Goal: Information Seeking & Learning: Learn about a topic

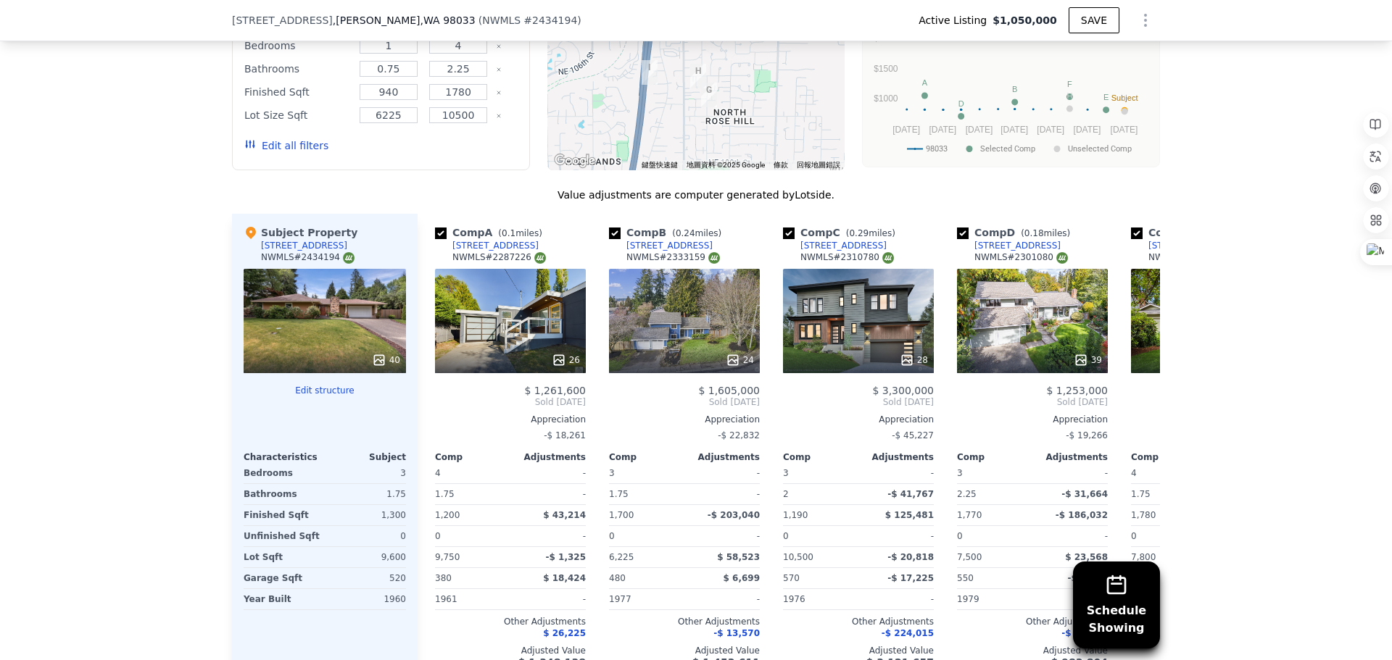
scroll to position [1668, 0]
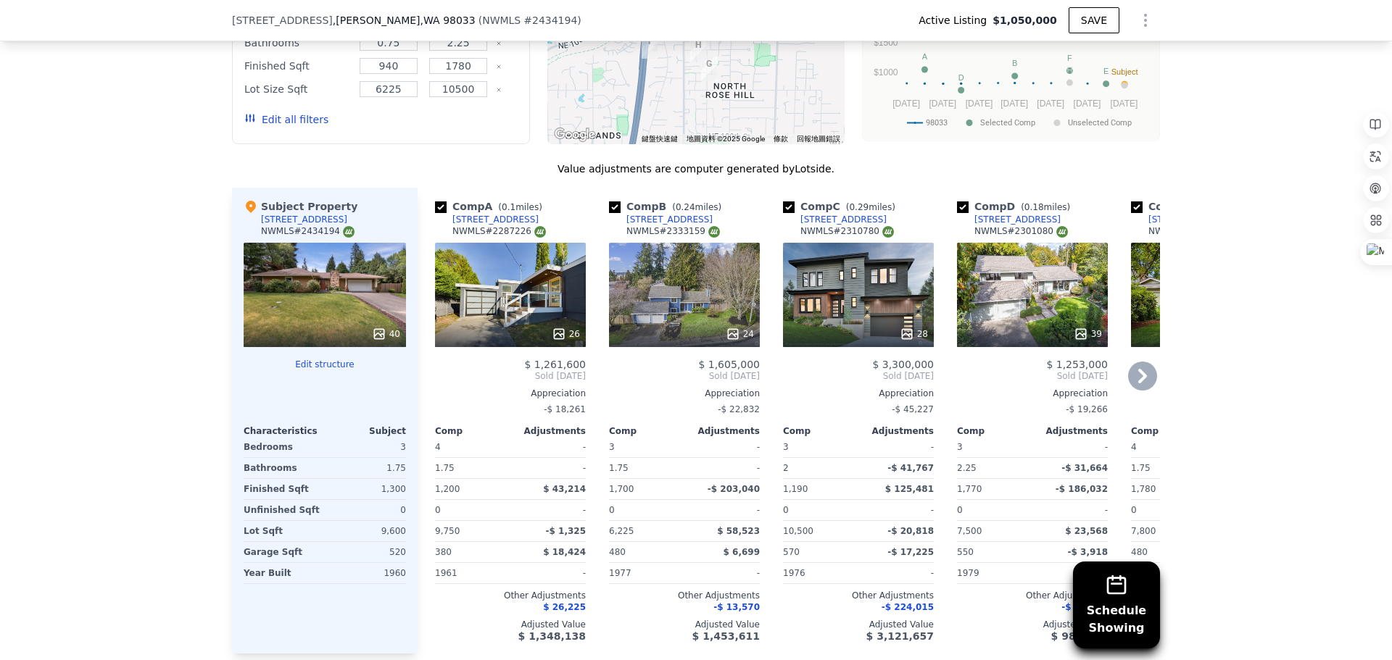
click at [495, 294] on div "26" at bounding box center [510, 295] width 151 height 104
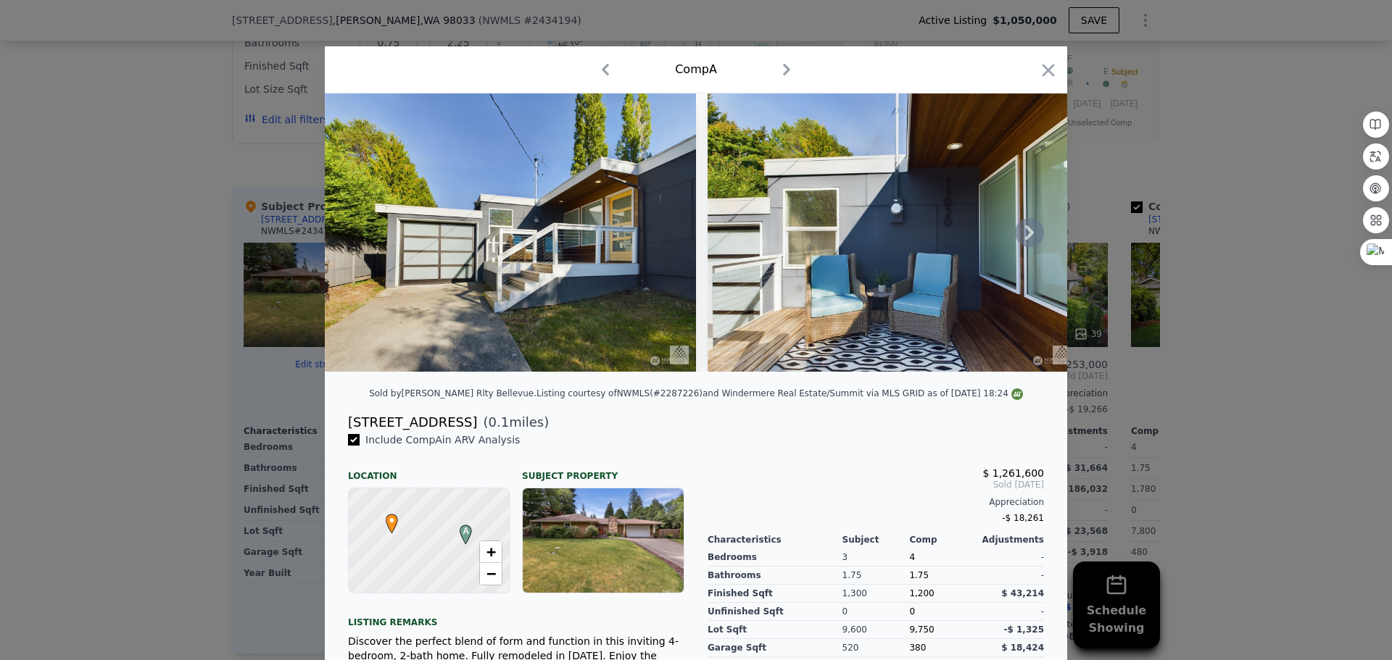
click at [1035, 245] on icon at bounding box center [1029, 232] width 29 height 29
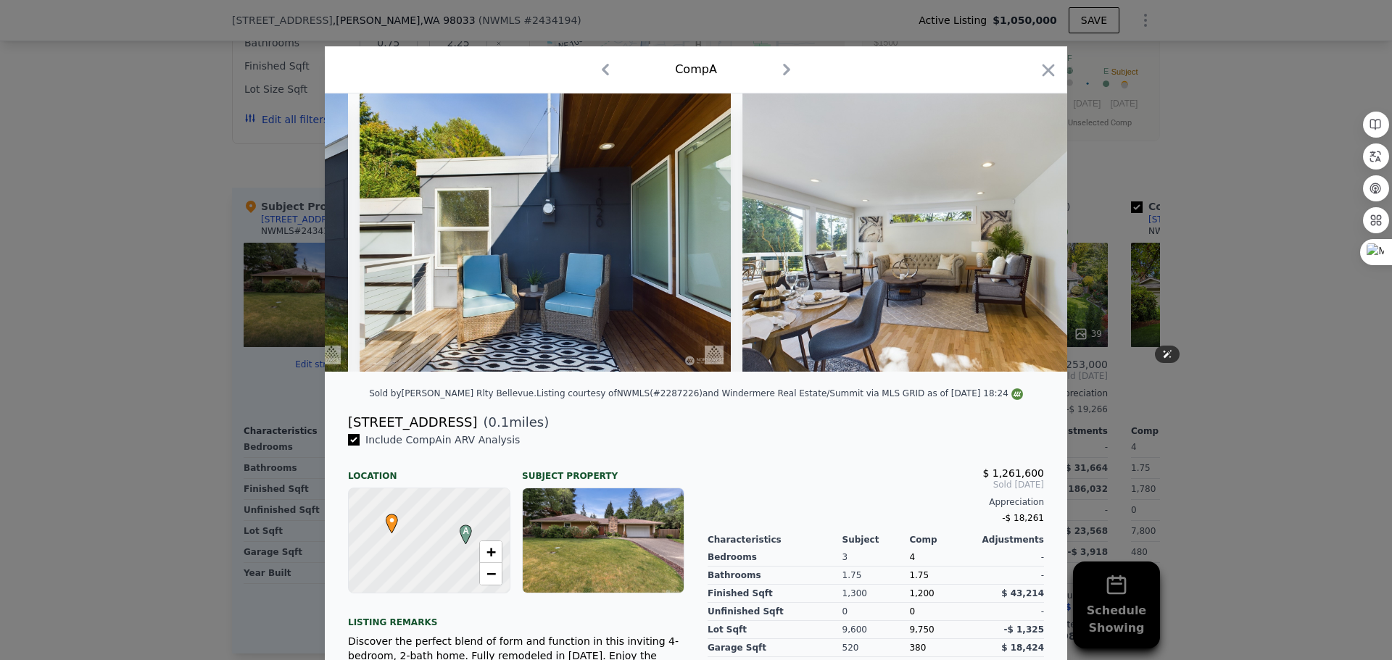
click at [1035, 244] on div at bounding box center [696, 233] width 742 height 278
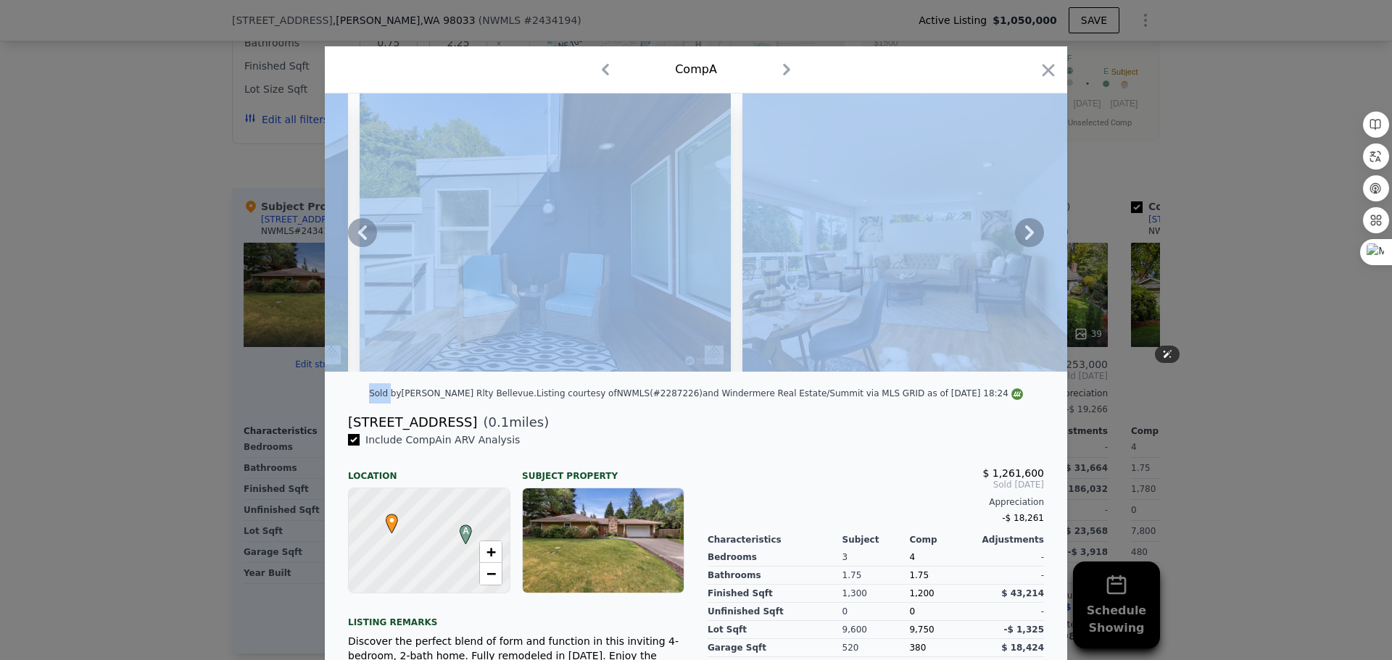
click at [1035, 244] on icon at bounding box center [1029, 232] width 29 height 29
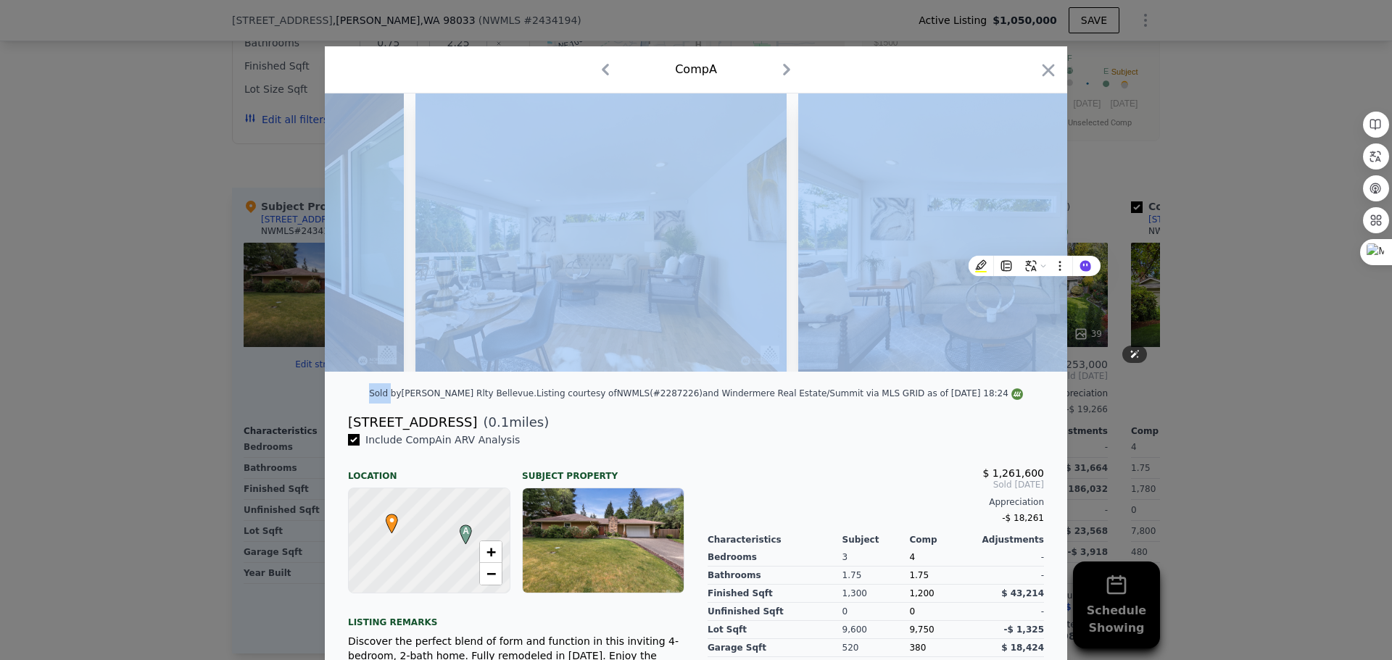
scroll to position [0, 696]
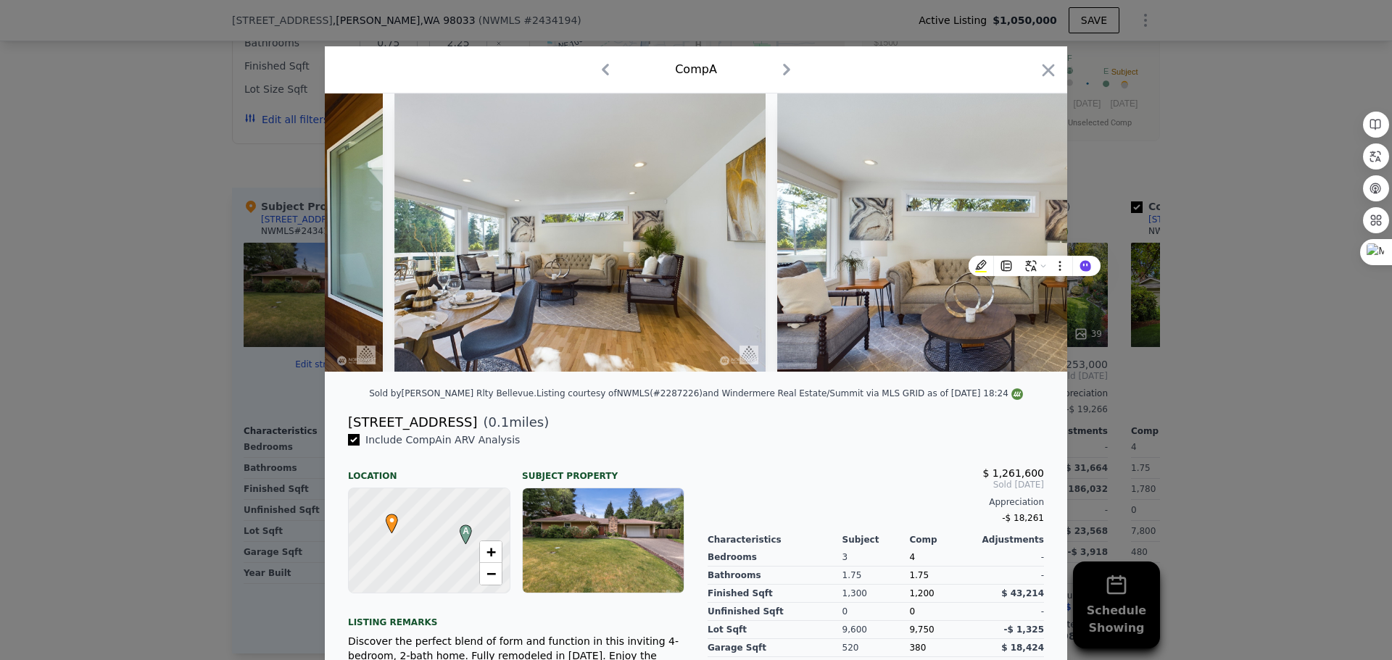
click at [889, 428] on div "[STREET_ADDRESS] ( 0.1 miles)" at bounding box center [695, 423] width 719 height 20
click at [1032, 233] on icon at bounding box center [1029, 232] width 29 height 29
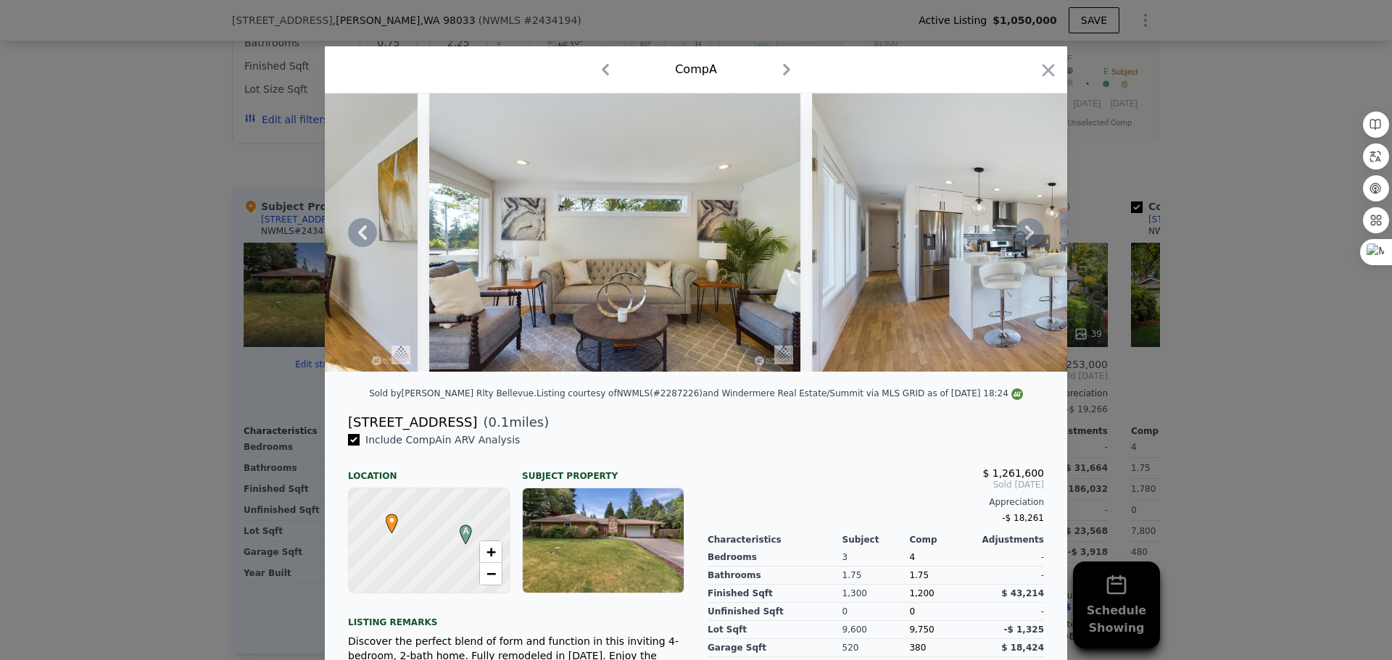
click at [1028, 239] on icon at bounding box center [1029, 232] width 29 height 29
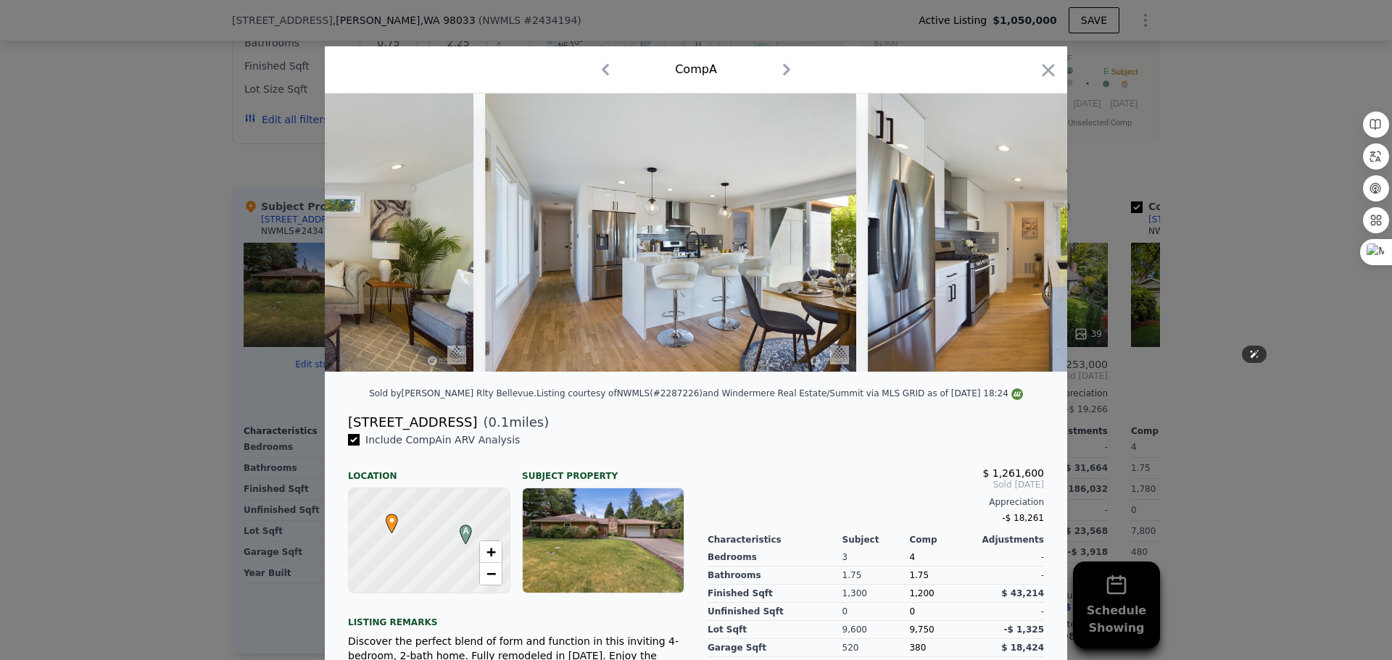
scroll to position [0, 1392]
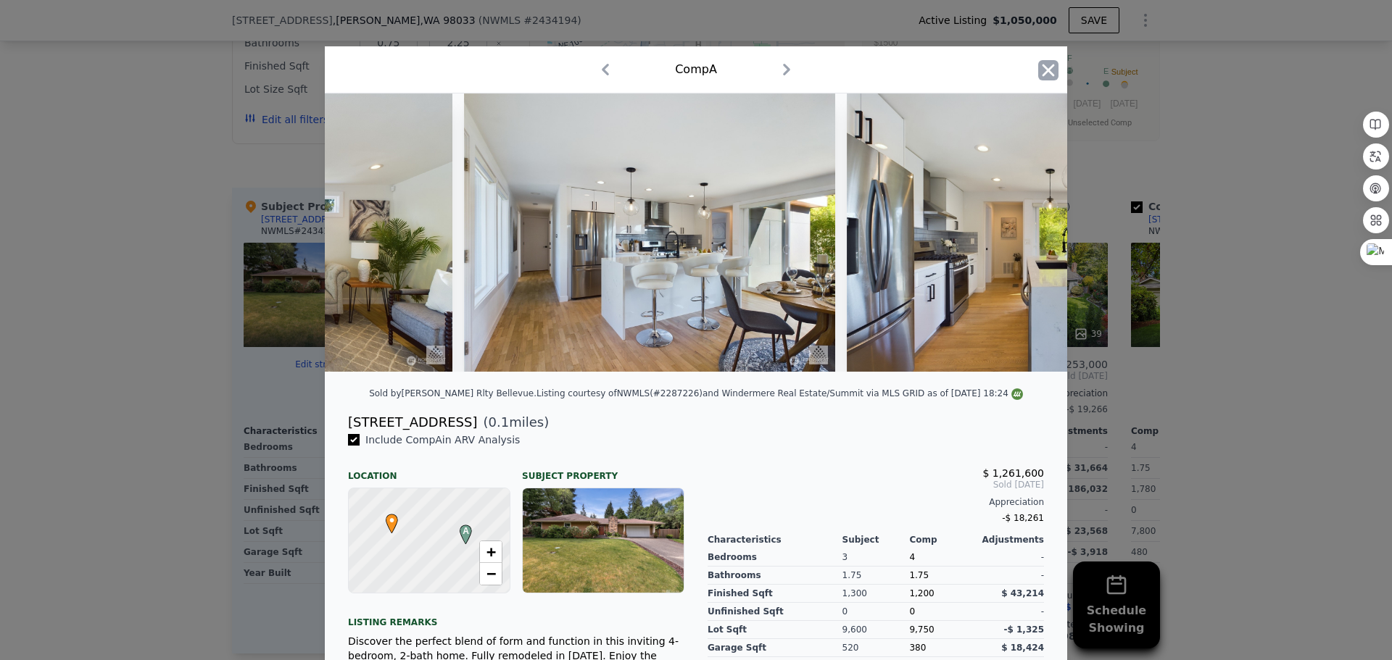
click at [1038, 71] on icon "button" at bounding box center [1048, 70] width 20 height 20
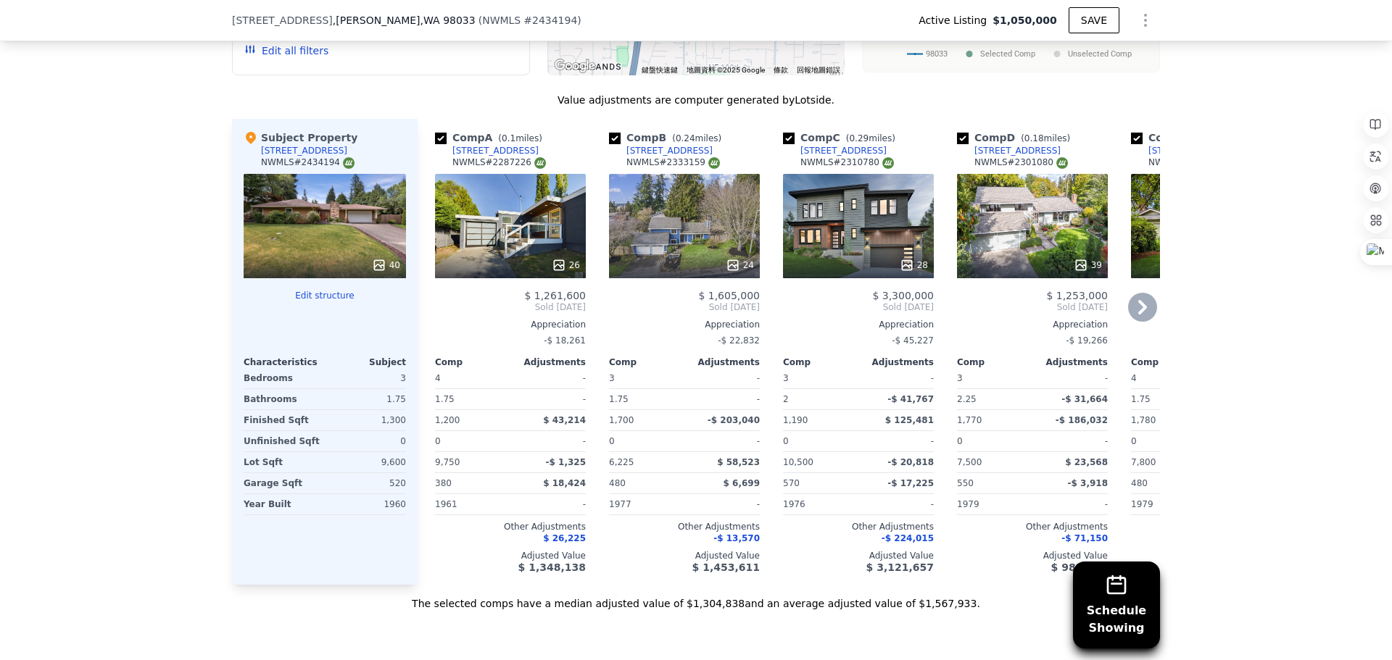
scroll to position [1668, 0]
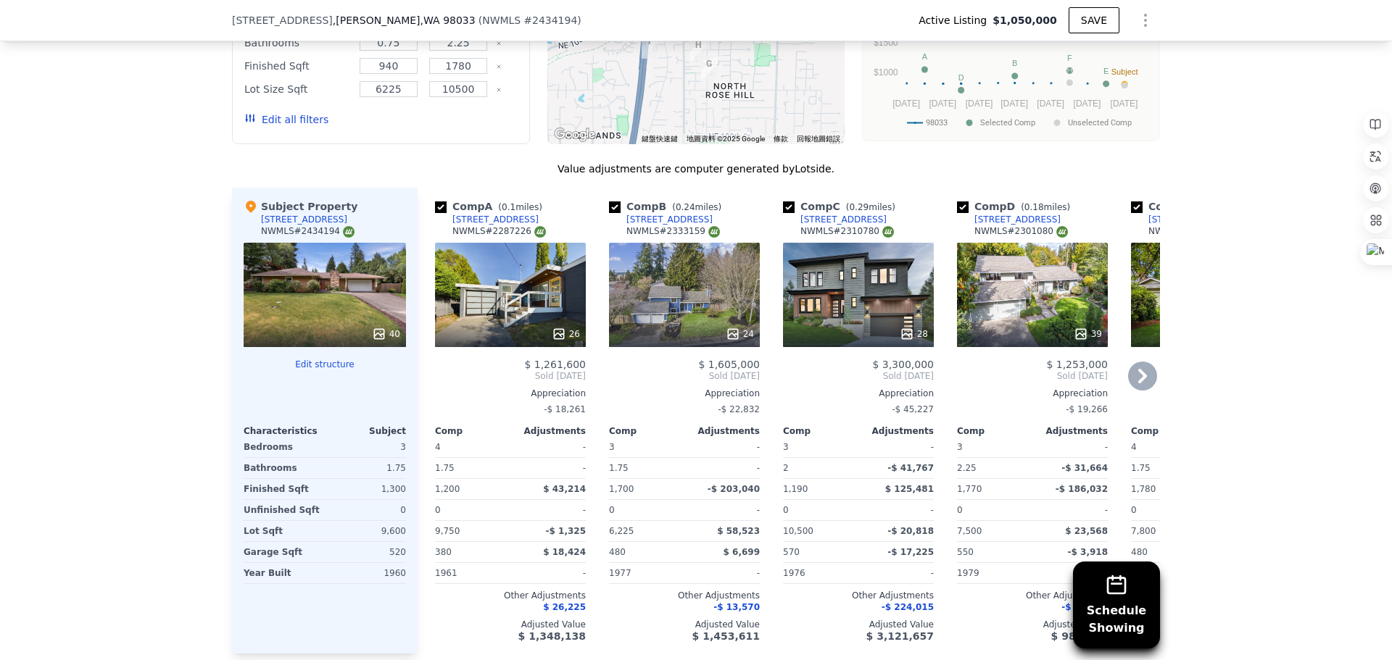
click at [1146, 379] on icon at bounding box center [1142, 376] width 29 height 29
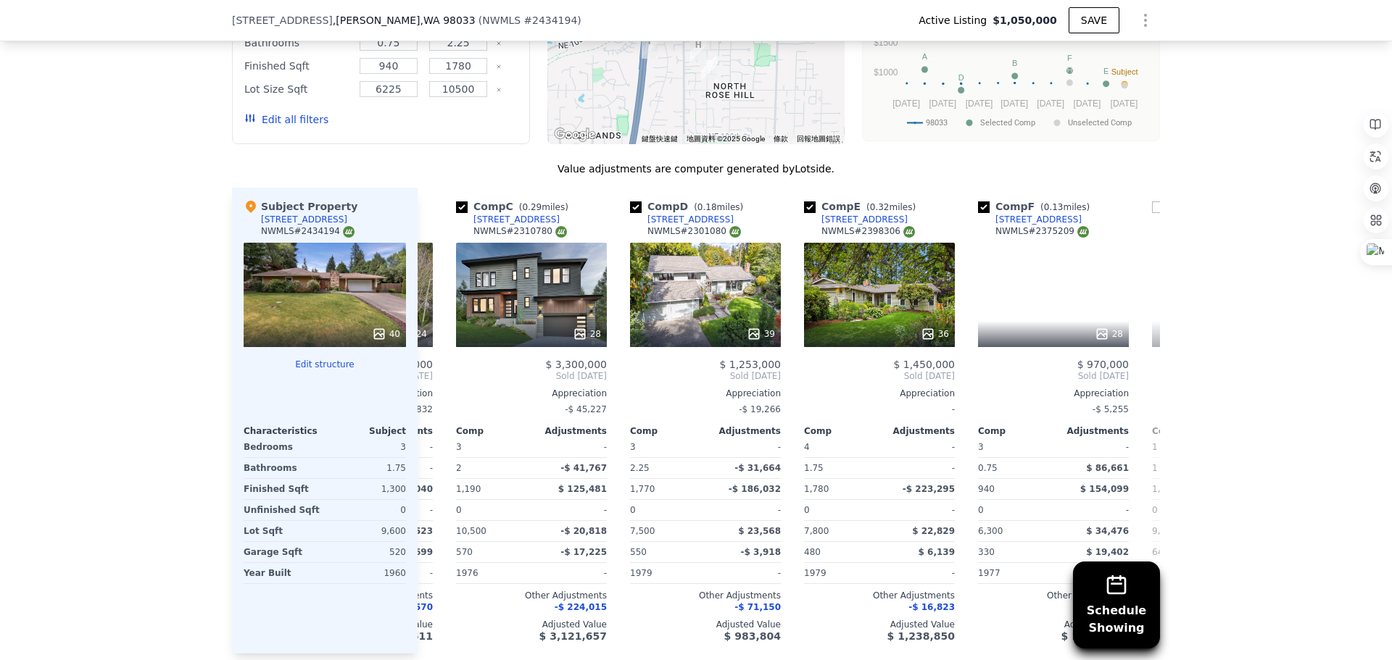
scroll to position [0, 348]
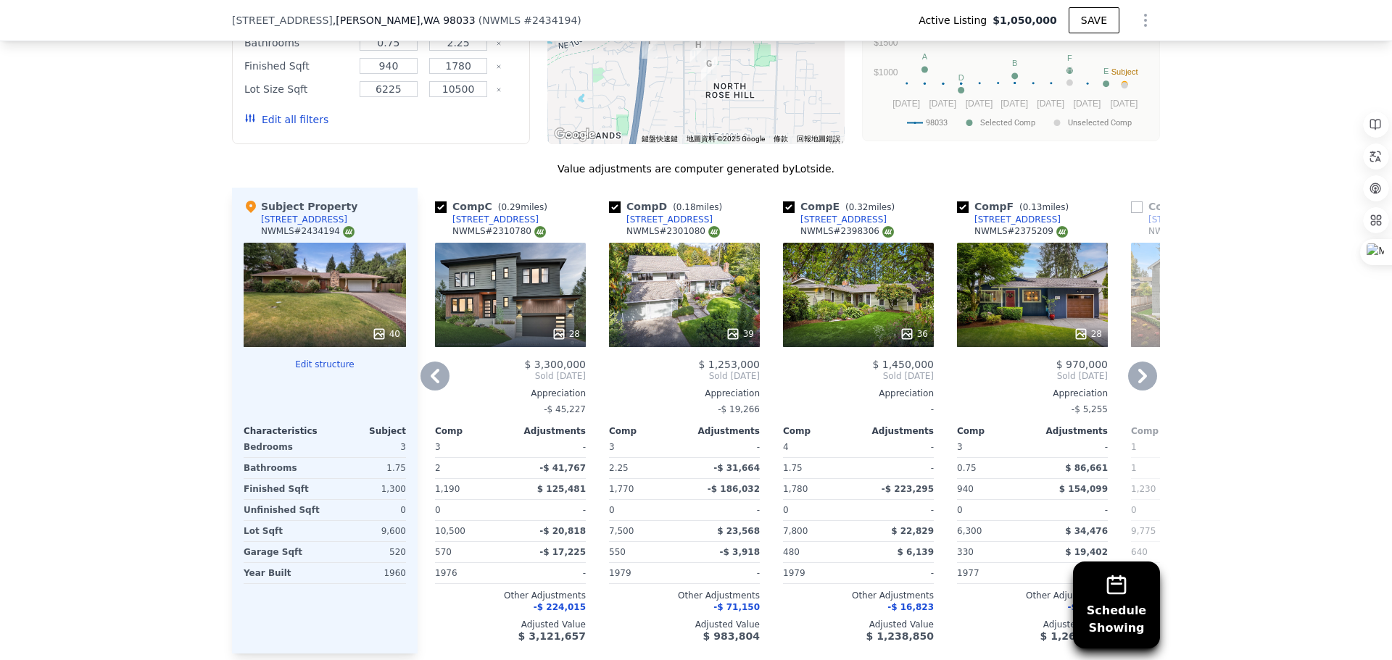
click at [442, 397] on div "$ 3,300,000 Sold [DATE] Appreciation -$ 45,227 Comp Adjustments 3 - 2 -$ 41,767…" at bounding box center [510, 500] width 151 height 283
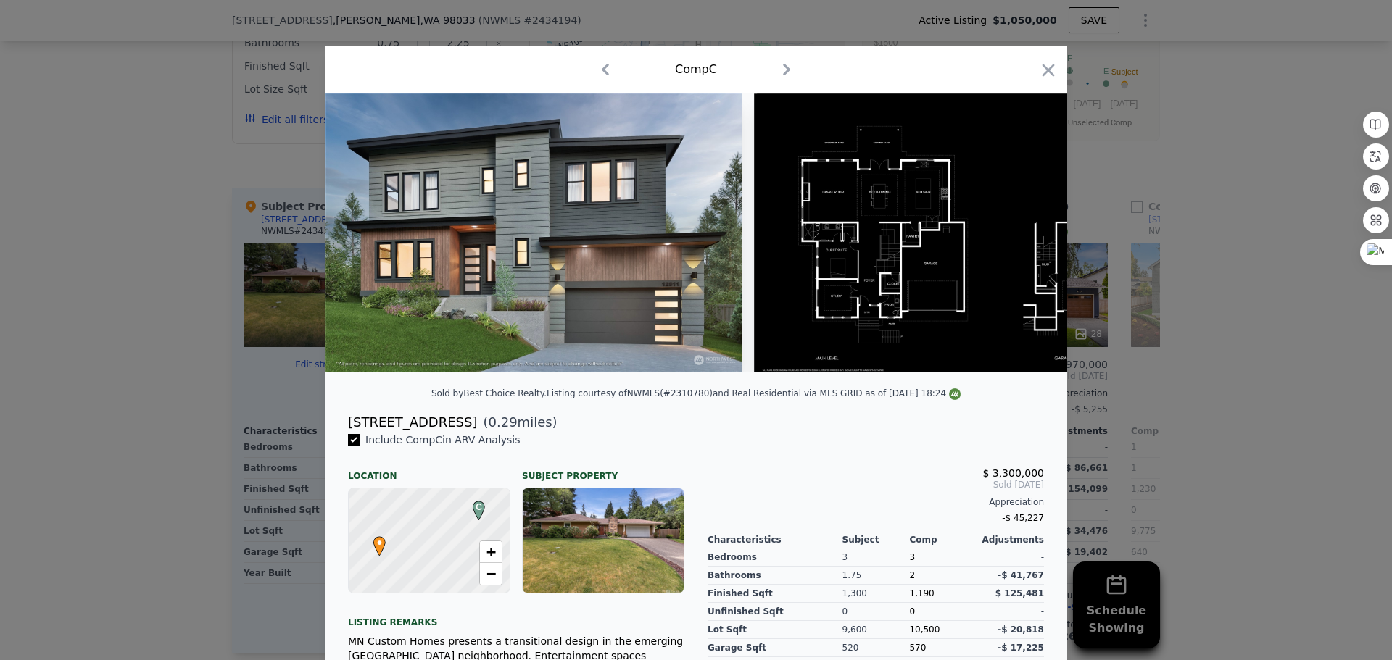
click at [1031, 70] on div "Comp C" at bounding box center [695, 69] width 719 height 23
click at [1038, 69] on icon "button" at bounding box center [1048, 70] width 20 height 20
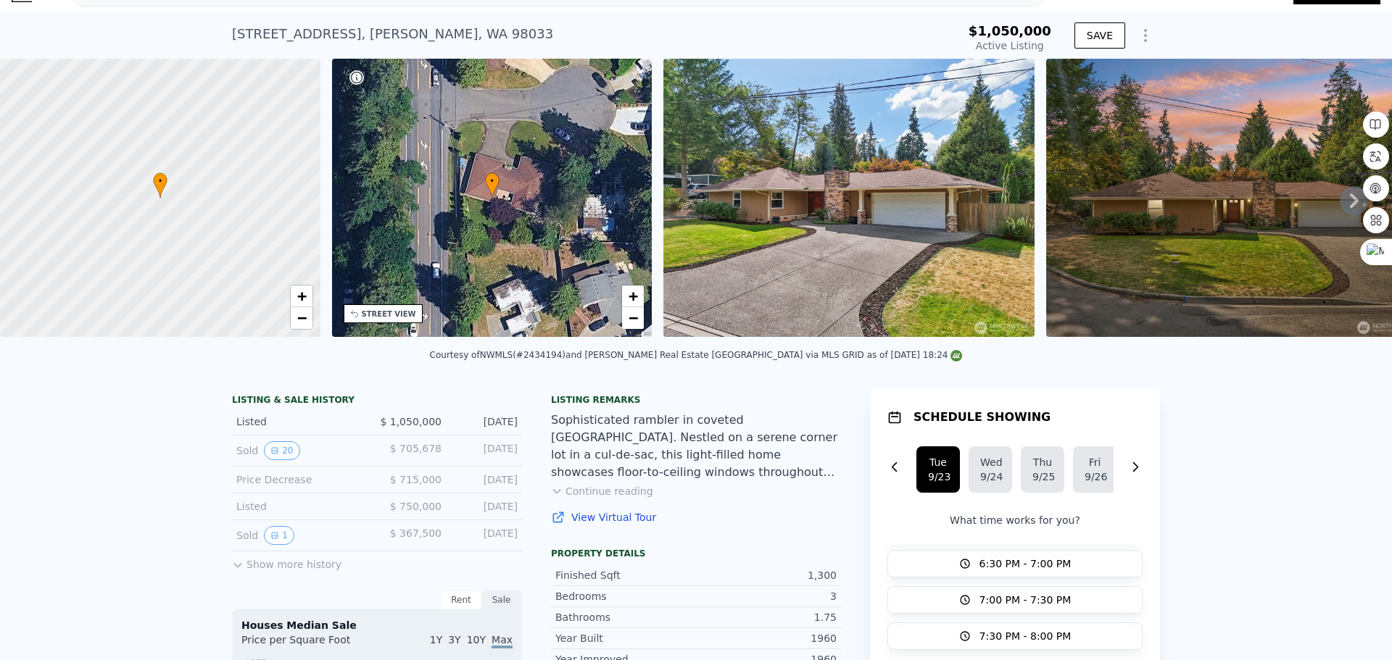
scroll to position [5, 0]
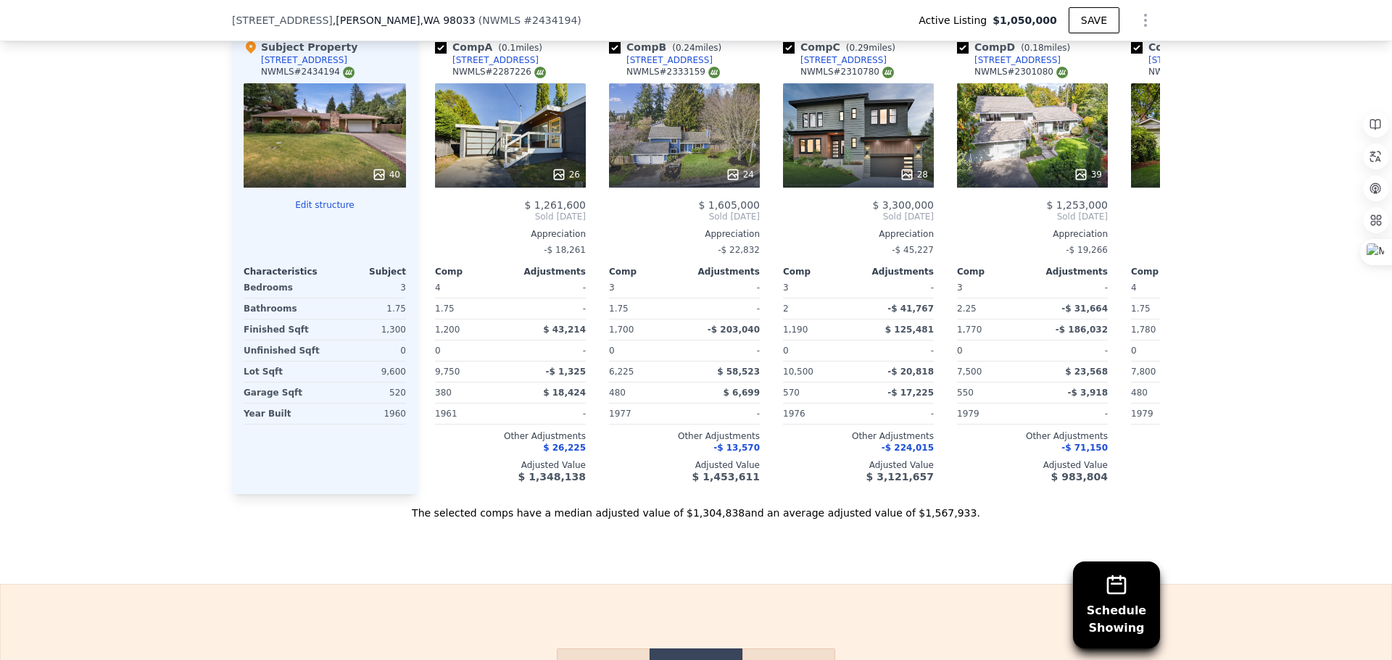
scroll to position [1952, 0]
